Goal: Information Seeking & Learning: Learn about a topic

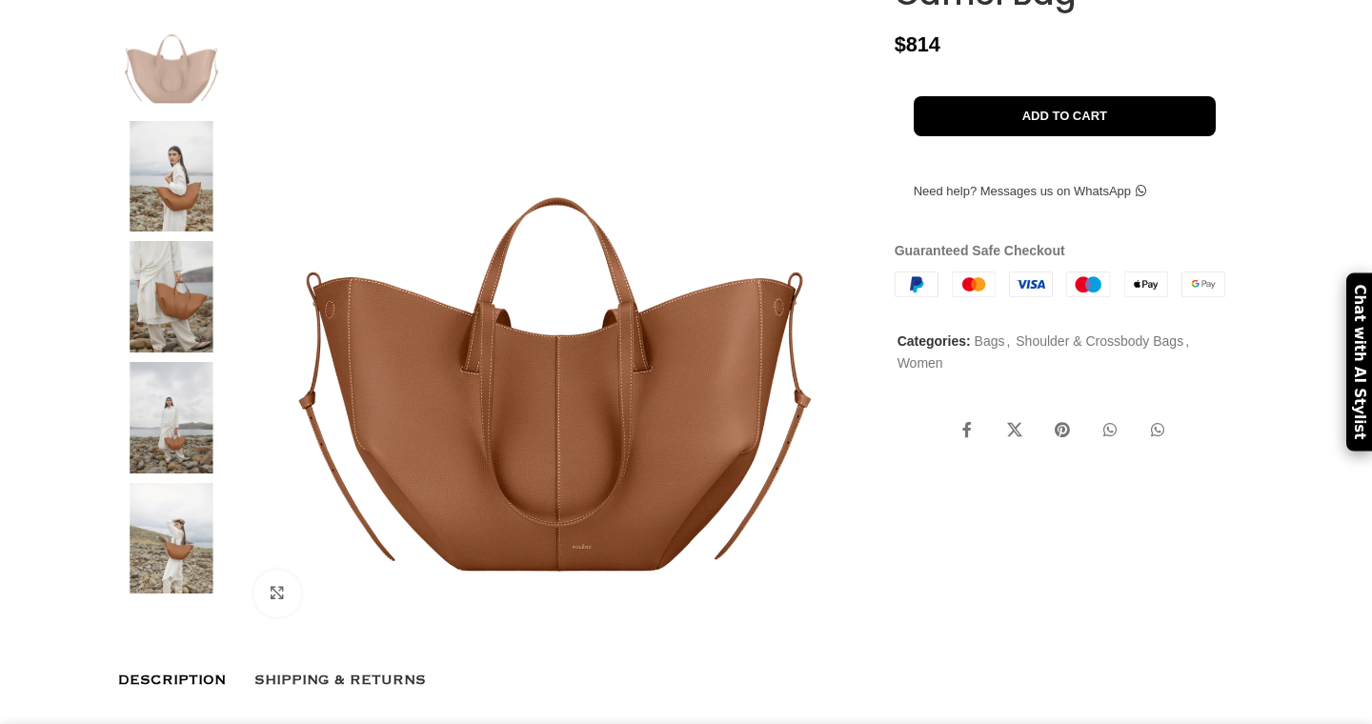
click at [358, 377] on img at bounding box center [555, 316] width 632 height 632
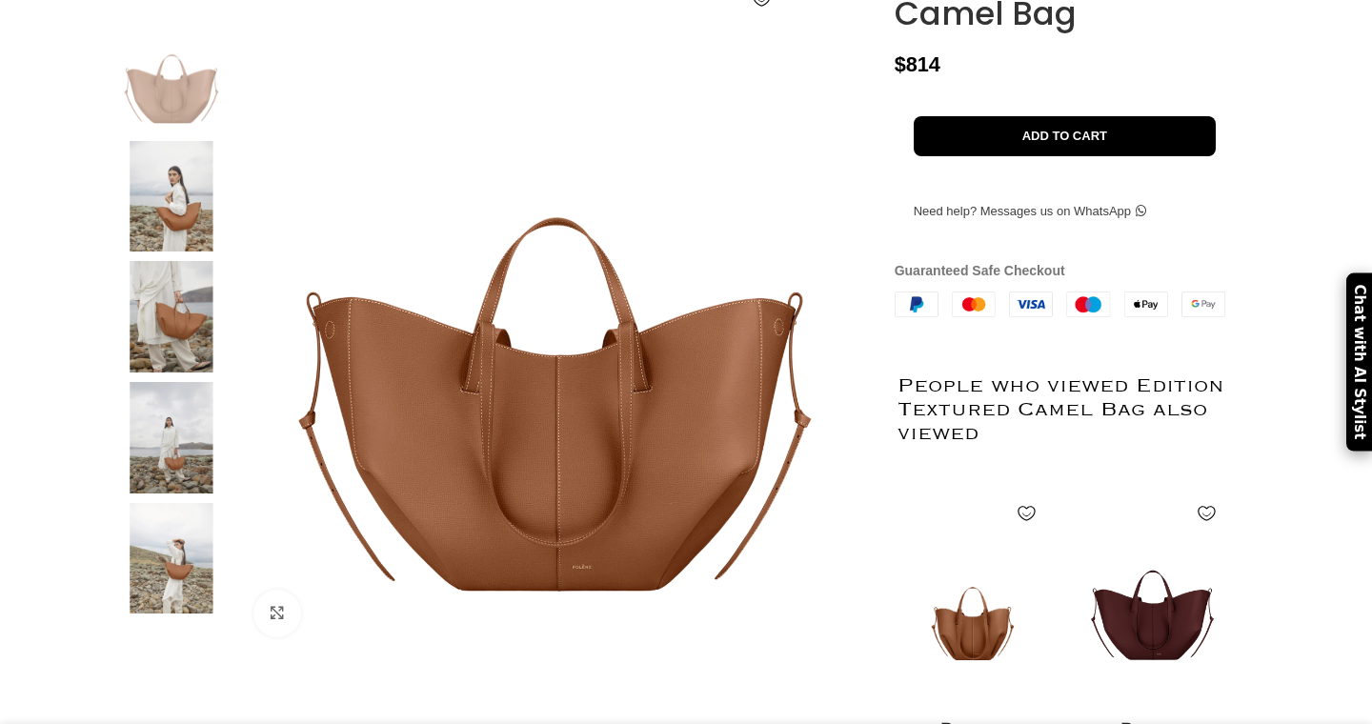
scroll to position [369, 0]
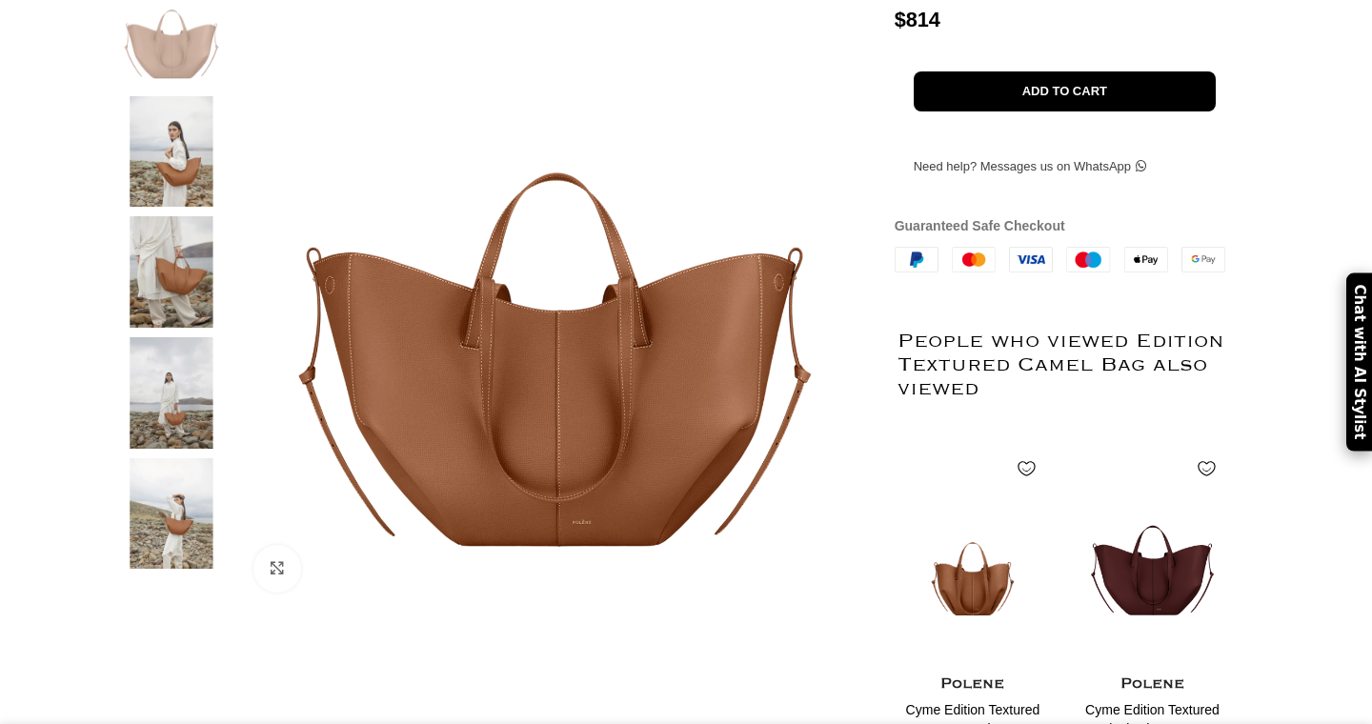
click at [160, 312] on img at bounding box center [171, 271] width 116 height 111
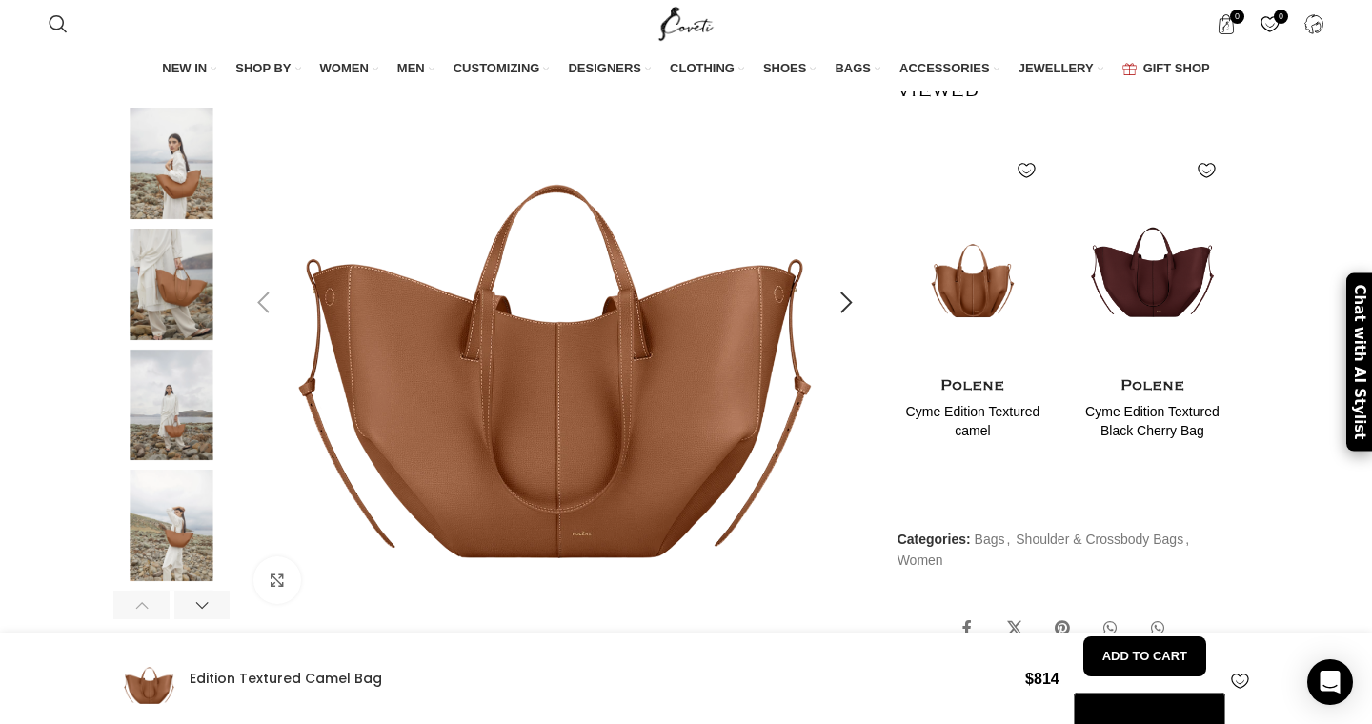
scroll to position [725, 0]
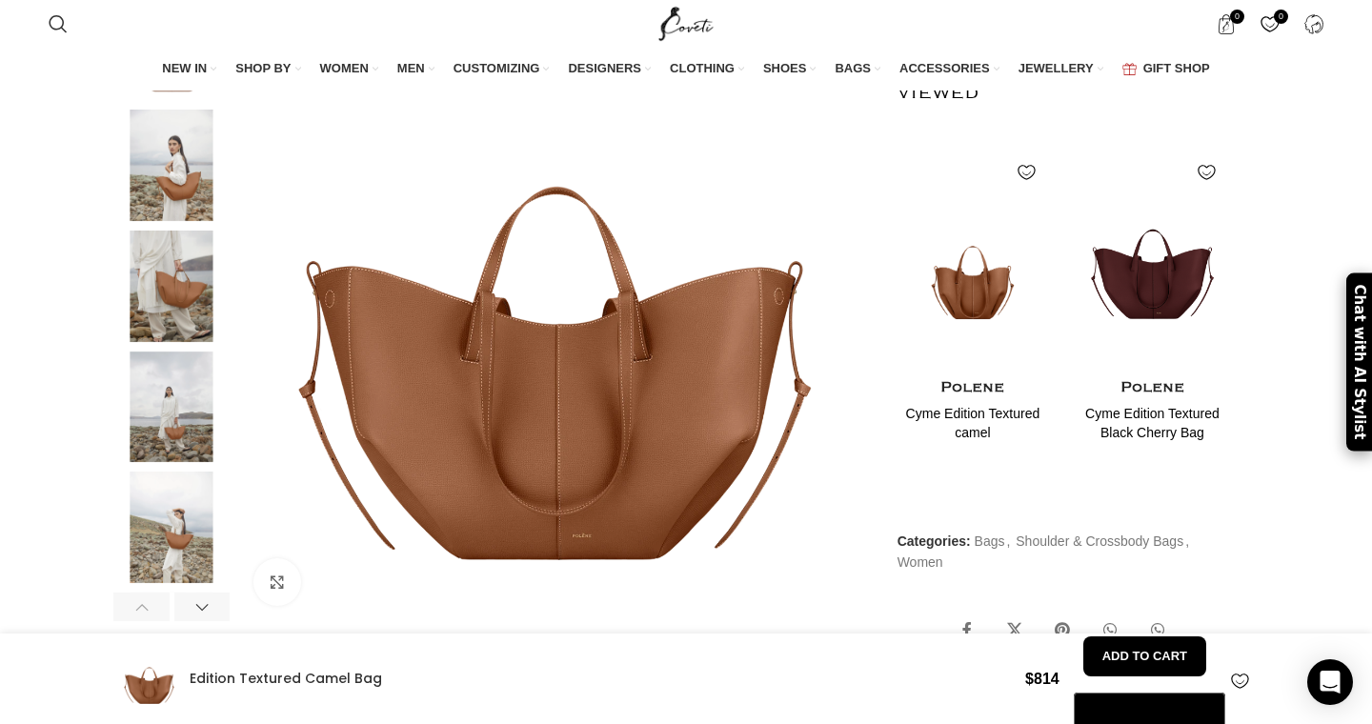
click at [166, 266] on img at bounding box center [171, 286] width 116 height 111
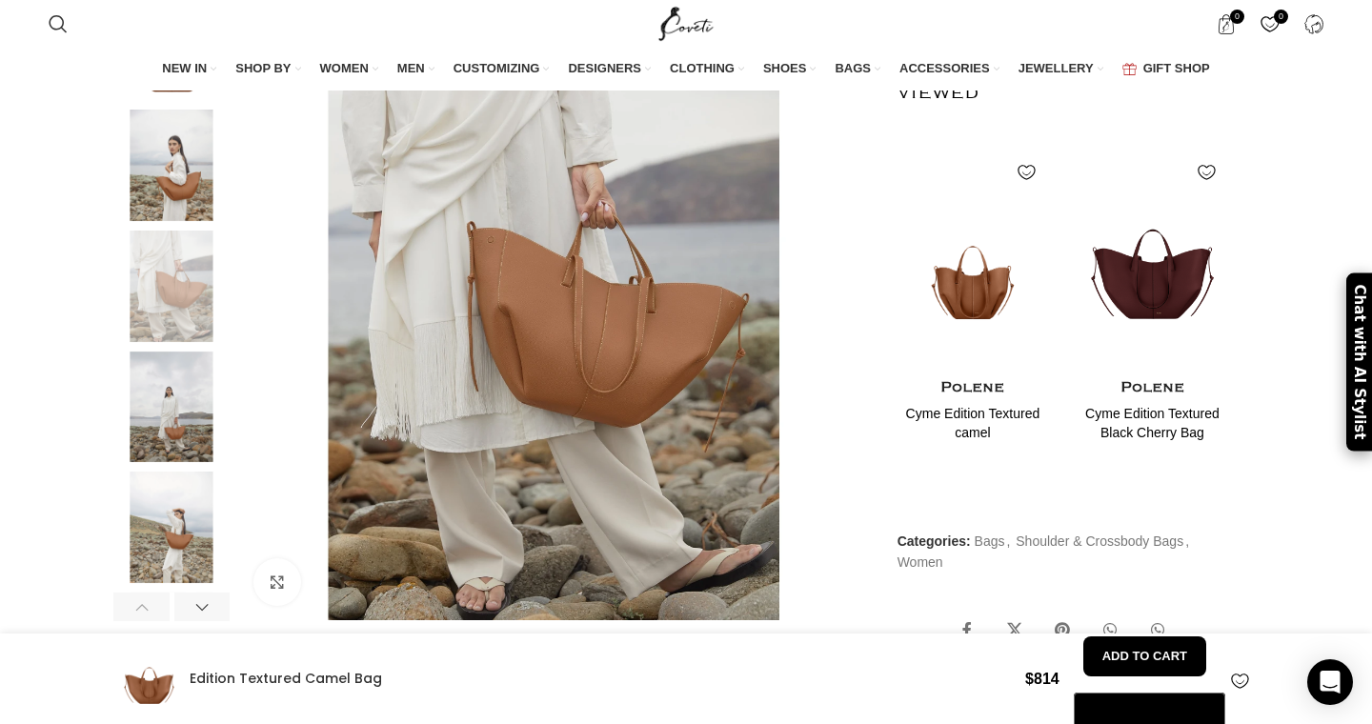
click at [166, 266] on img at bounding box center [171, 286] width 116 height 111
